Goal: Transaction & Acquisition: Purchase product/service

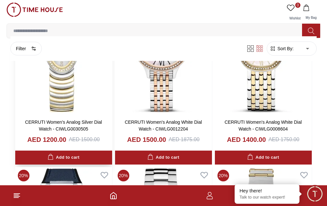
scroll to position [291, 0]
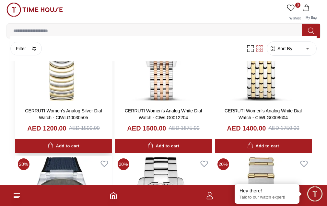
click at [0, 0] on div "Add to cart" at bounding box center [0, 0] width 0 height 0
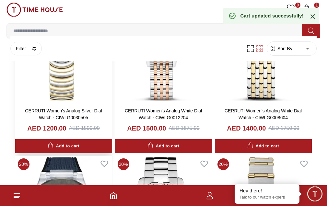
click at [108, 108] on h3 "CERRUTI Women's Analog Silver Dial Watch - CIWLG0030505" at bounding box center [63, 115] width 89 height 14
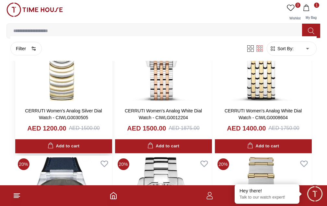
click at [112, 83] on img at bounding box center [63, 41] width 97 height 124
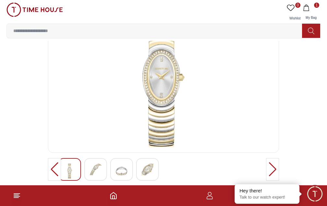
scroll to position [32, 0]
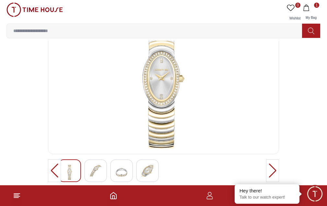
copy p "CIWLG0030505"
